Goal: Find specific page/section: Find specific page/section

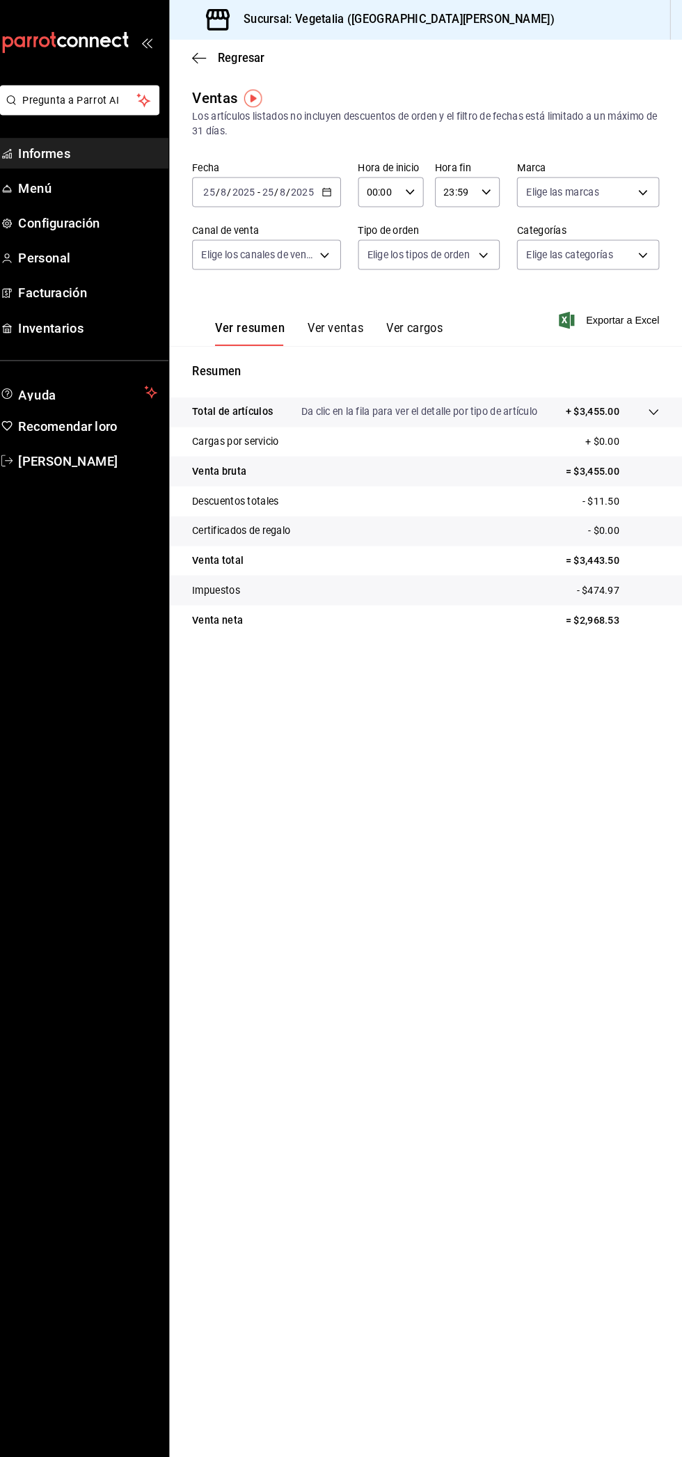
click at [366, 1350] on main "Regresar Ventas Los artículos listados no incluyen descuentos de orden y el fil…" at bounding box center [431, 748] width 501 height 1418
